Goal: Information Seeking & Learning: Compare options

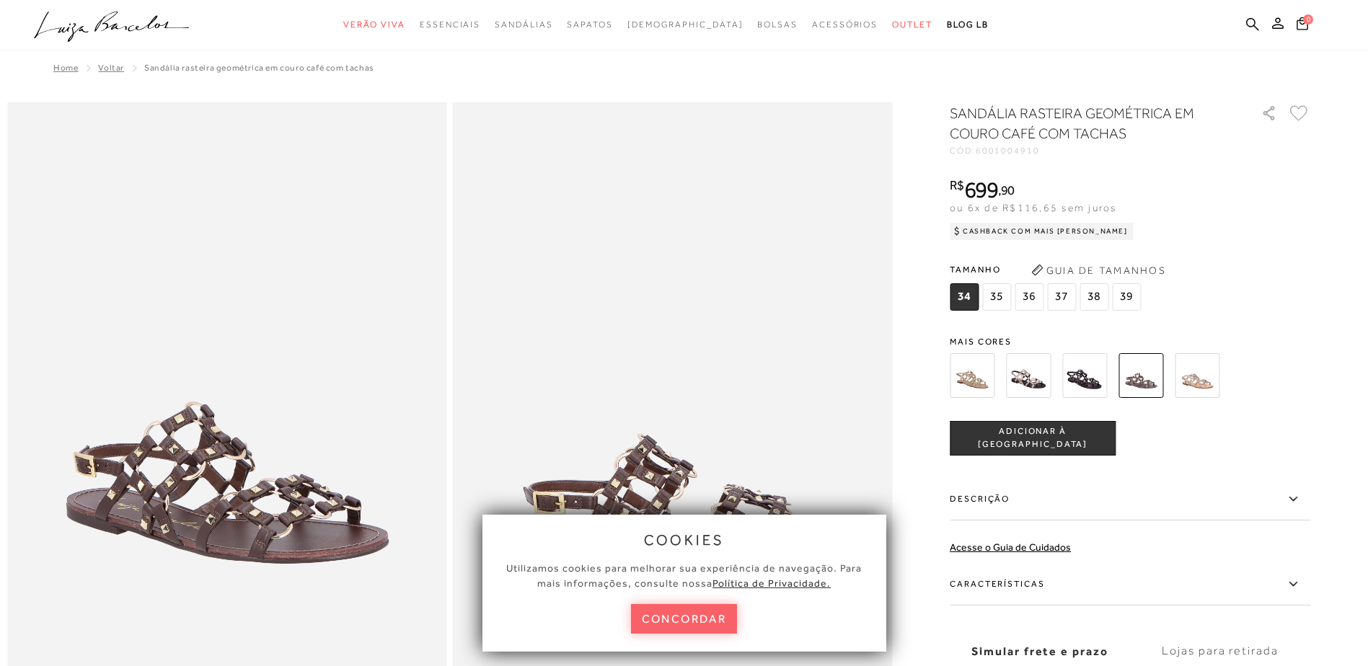
click at [1097, 380] on img at bounding box center [1084, 375] width 45 height 45
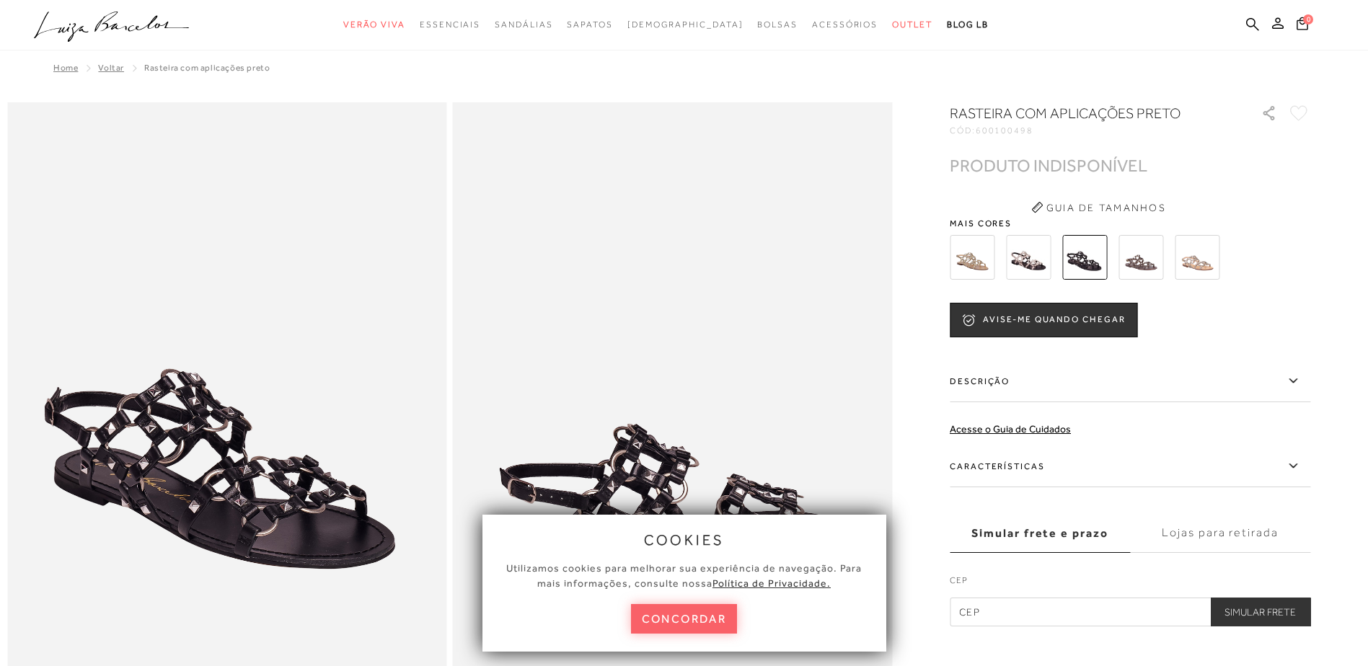
click at [1039, 260] on img at bounding box center [1028, 257] width 45 height 45
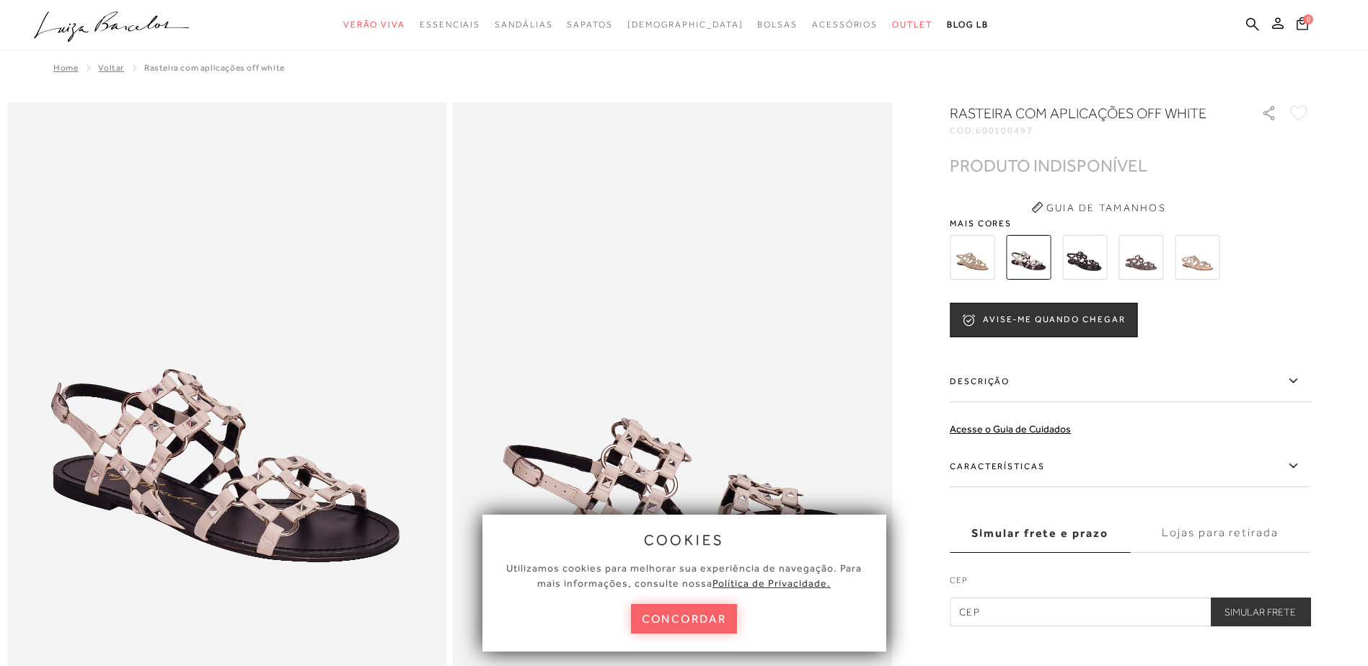
click at [988, 263] on img at bounding box center [972, 257] width 45 height 45
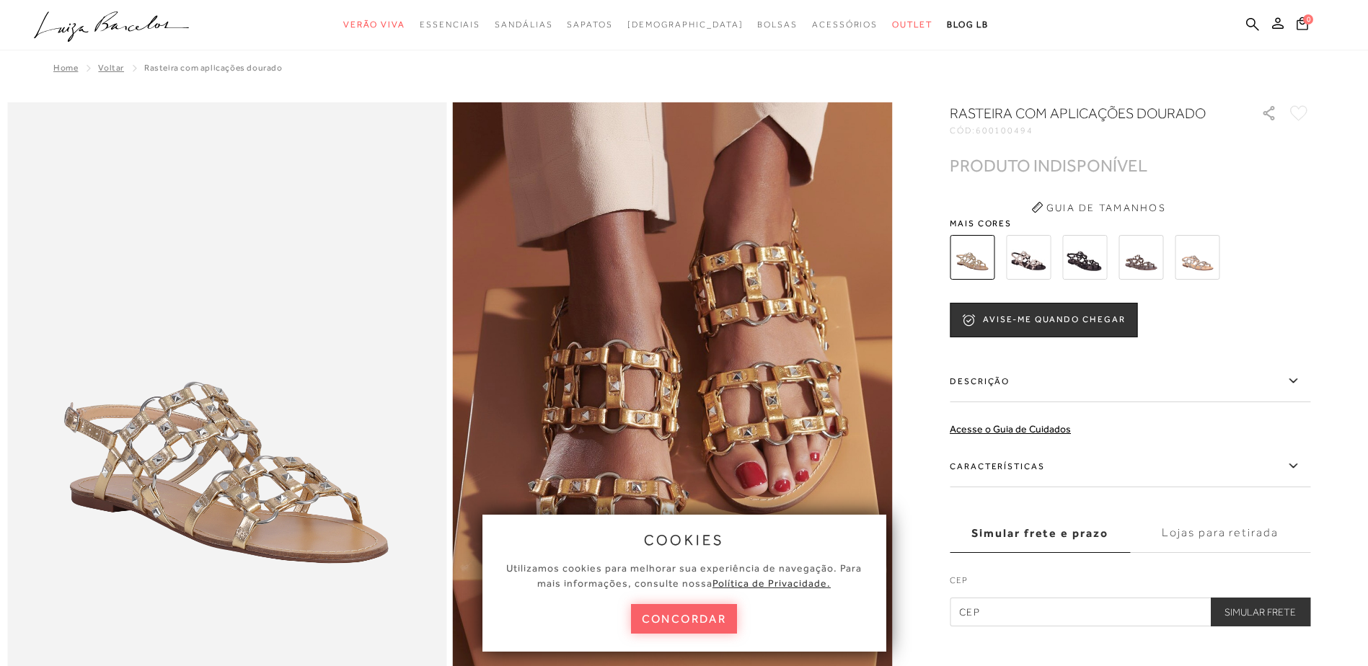
click at [1138, 260] on img at bounding box center [1141, 257] width 45 height 45
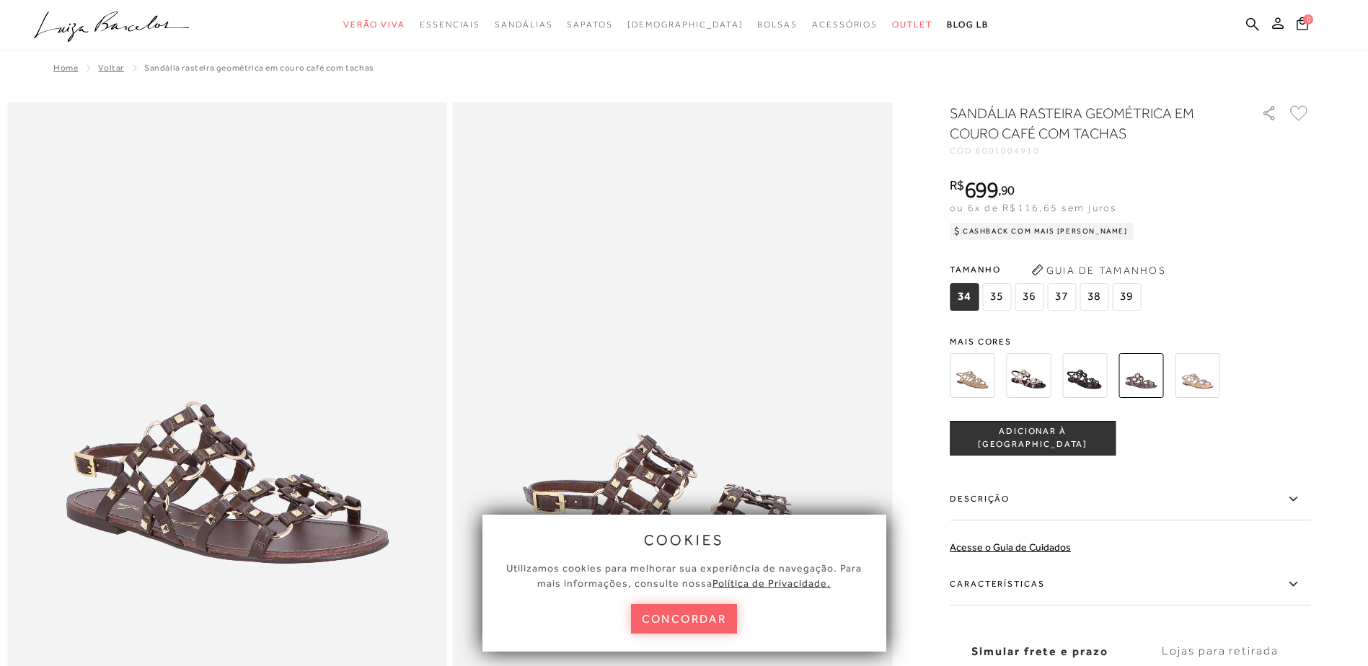
click at [1215, 367] on img at bounding box center [1197, 375] width 45 height 45
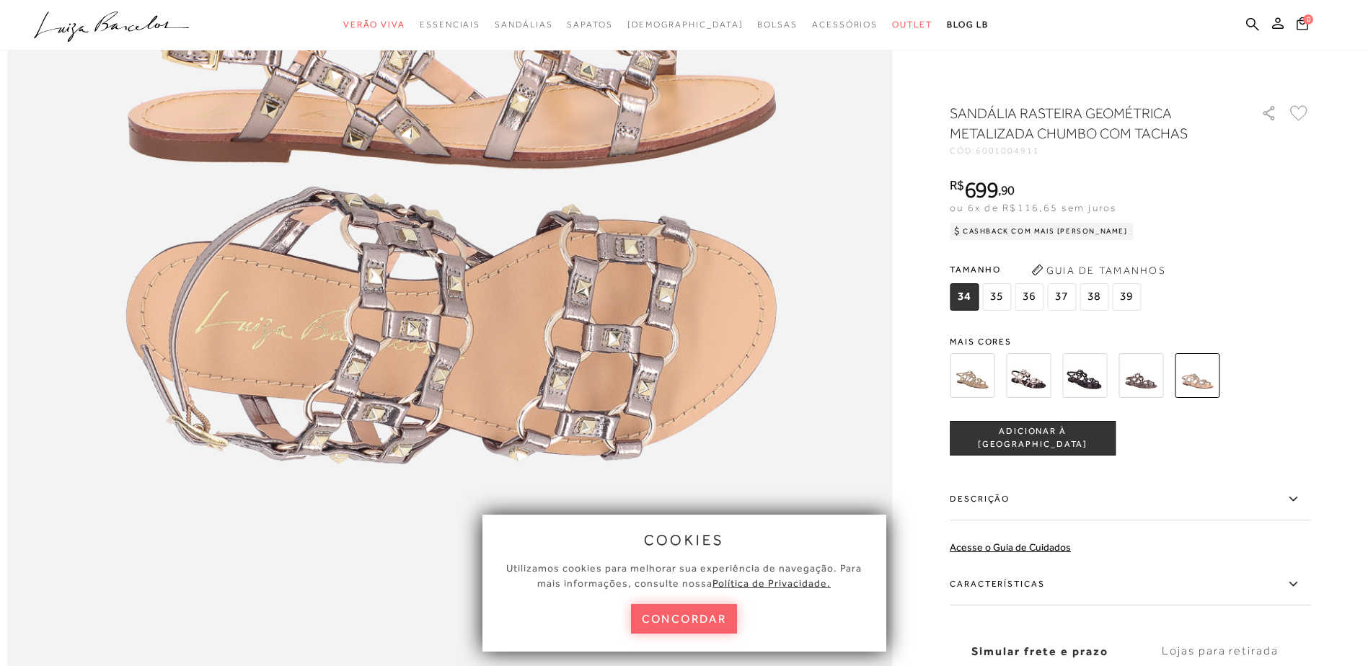
scroll to position [1659, 0]
